Goal: Information Seeking & Learning: Learn about a topic

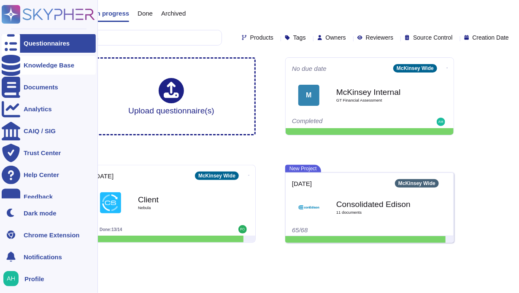
click at [54, 60] on div "Knowledge Base" at bounding box center [49, 65] width 94 height 19
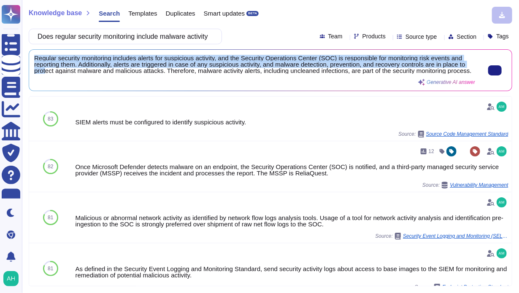
scroll to position [0, 0]
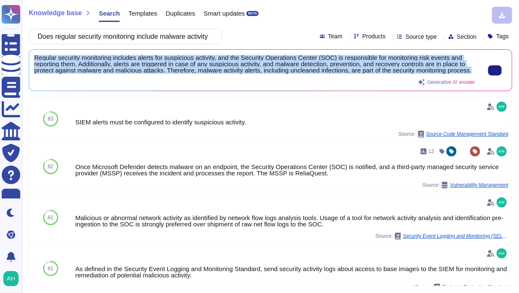
drag, startPoint x: 35, startPoint y: 55, endPoint x: 62, endPoint y: 76, distance: 34.0
click at [62, 74] on span "Regular security monitoring includes alerts for suspicious activity, and the Se…" at bounding box center [254, 64] width 441 height 19
copy span "Regular security monitoring includes alerts for suspicious activity, and the Se…"
click at [75, 84] on div "Regular security monitoring includes alerts for suspicious activity, and the Se…" at bounding box center [254, 70] width 441 height 31
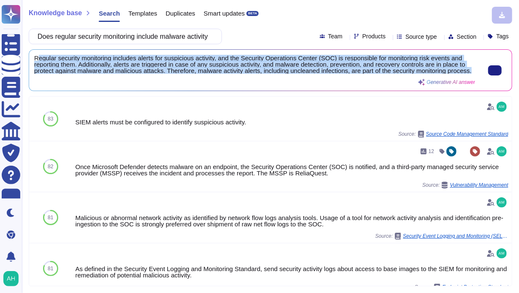
drag, startPoint x: 69, startPoint y: 79, endPoint x: 39, endPoint y: 57, distance: 37.2
click at [39, 57] on span "Regular security monitoring includes alerts for suspicious activity, and the Se…" at bounding box center [254, 64] width 441 height 19
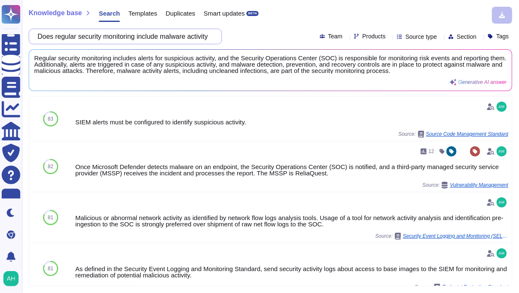
click at [204, 33] on input "Does regular security monitoring include malware activity alerts such as unclea…" at bounding box center [123, 36] width 180 height 15
drag, startPoint x: 219, startPoint y: 36, endPoint x: 51, endPoint y: 22, distance: 169.0
click at [186, 32] on div "Does regular security monitoring include malware activity alerts such as unclea…" at bounding box center [125, 37] width 193 height 16
drag, startPoint x: 47, startPoint y: 33, endPoint x: 380, endPoint y: 51, distance: 333.0
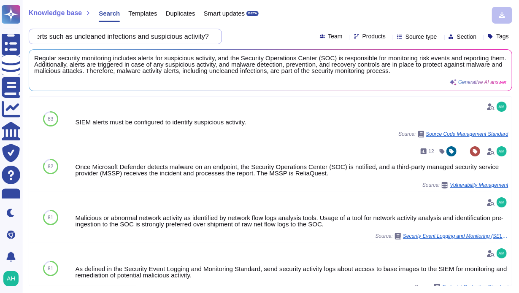
click at [380, 51] on div "Knowledge base Search Templates Duplicates Smart updates BETA Does regular secu…" at bounding box center [270, 146] width 497 height 293
paste input "Has the organization established processes and formal agreements for third part…"
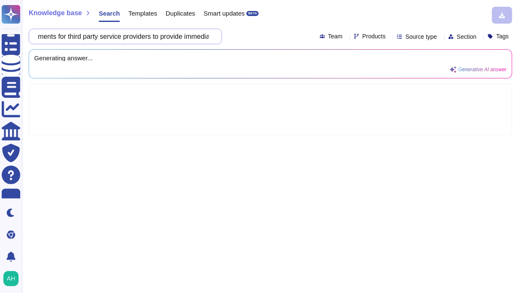
scroll to position [0, 515]
type input "Has the organization established processes and formal agreements for third part…"
click at [381, 52] on div "Generating answer... Generative AI answer" at bounding box center [270, 64] width 483 height 28
